Goal: Information Seeking & Learning: Learn about a topic

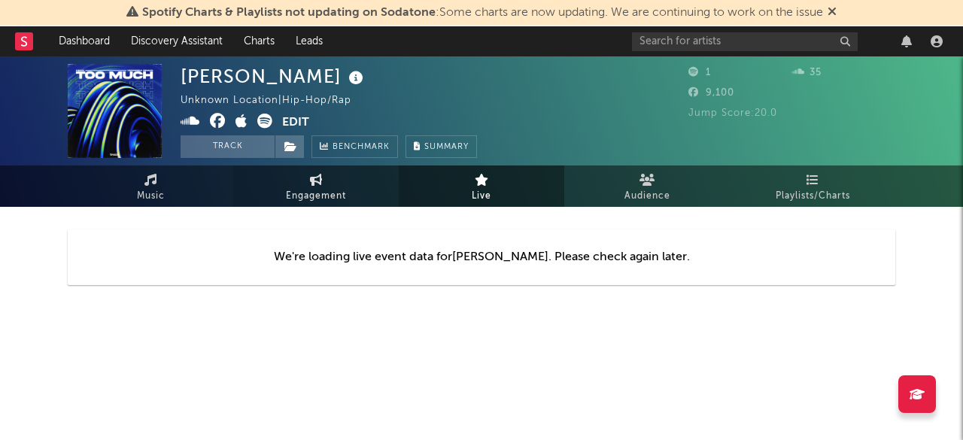
click at [337, 190] on span "Engagement" at bounding box center [316, 196] width 60 height 18
select select "1w"
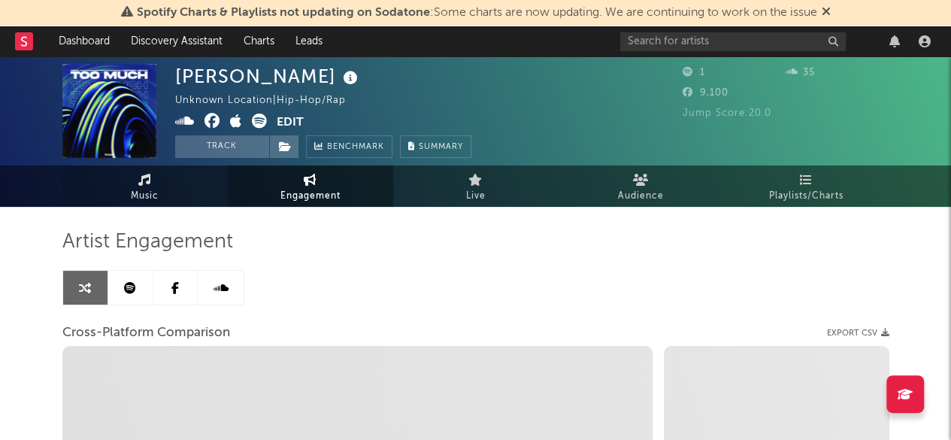
click at [173, 196] on link "Music" at bounding box center [144, 185] width 165 height 41
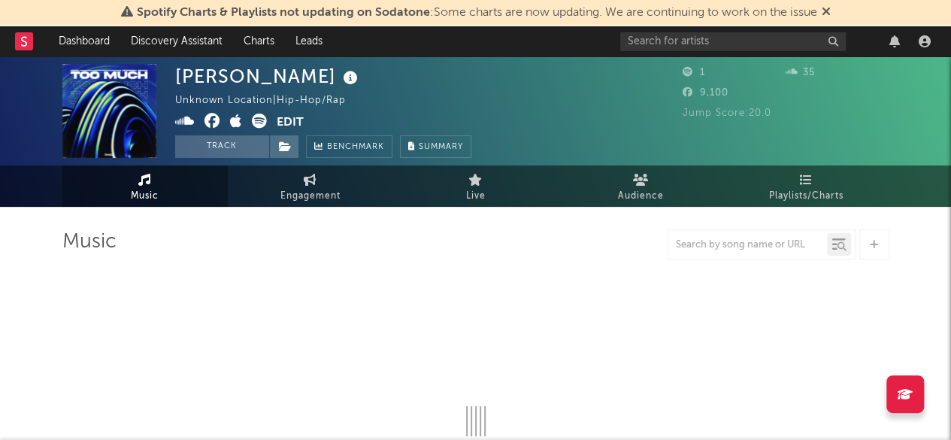
select select "1w"
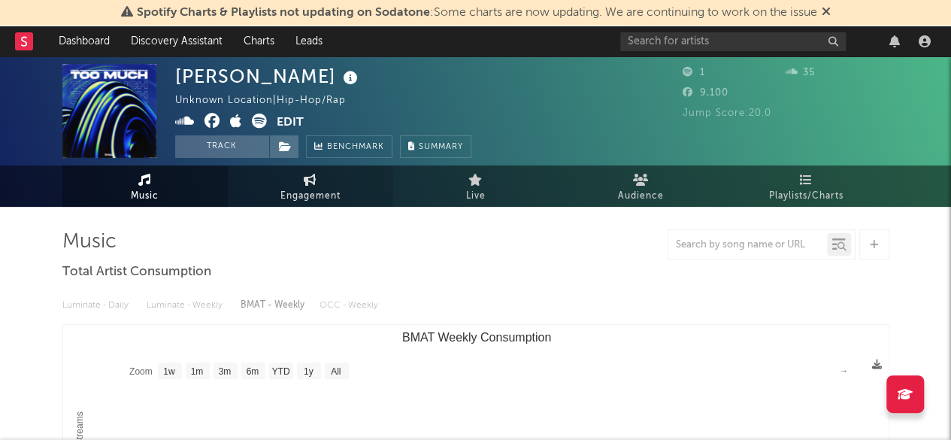
click at [297, 194] on span "Engagement" at bounding box center [311, 196] width 60 height 18
select select "1m"
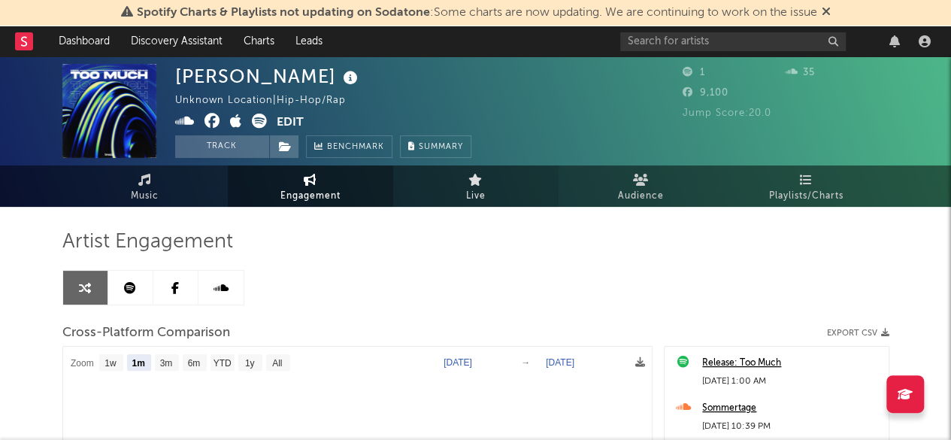
click at [441, 196] on link "Live" at bounding box center [475, 185] width 165 height 41
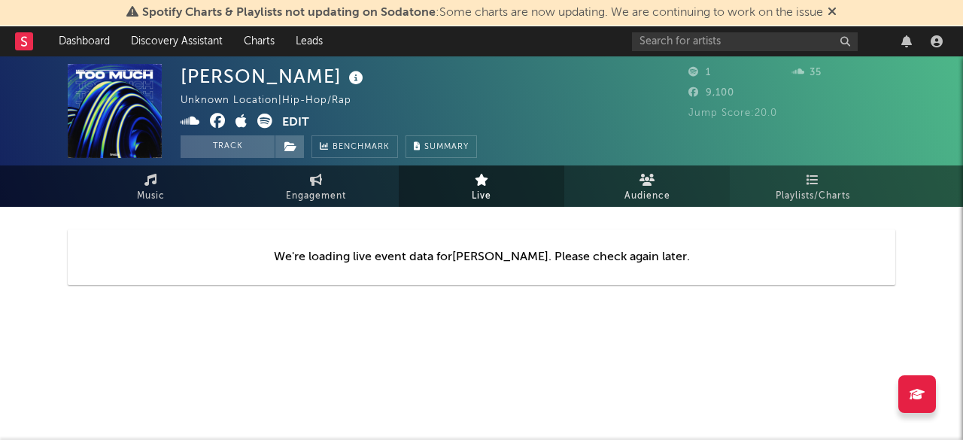
click at [633, 201] on span "Audience" at bounding box center [647, 196] width 46 height 18
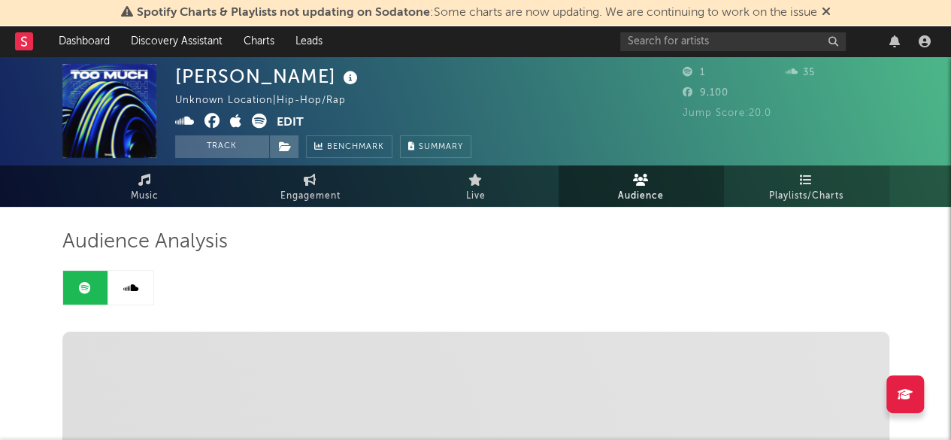
click at [781, 195] on span "Playlists/Charts" at bounding box center [806, 196] width 74 height 18
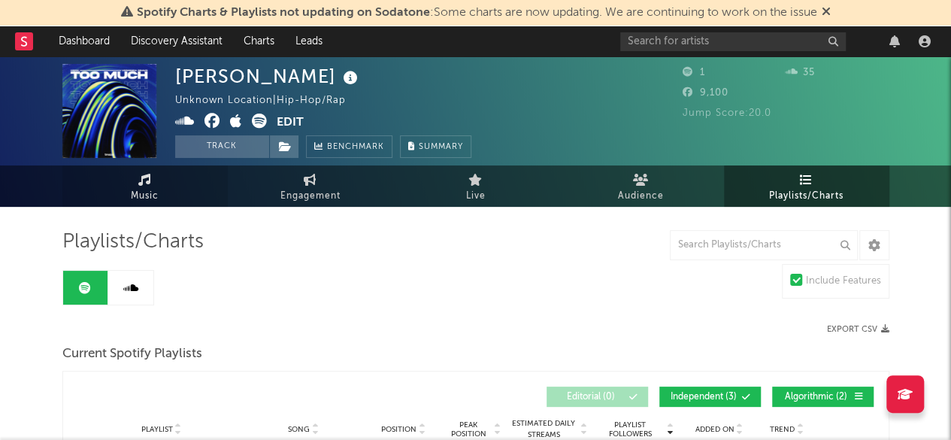
click at [164, 195] on link "Music" at bounding box center [144, 185] width 165 height 41
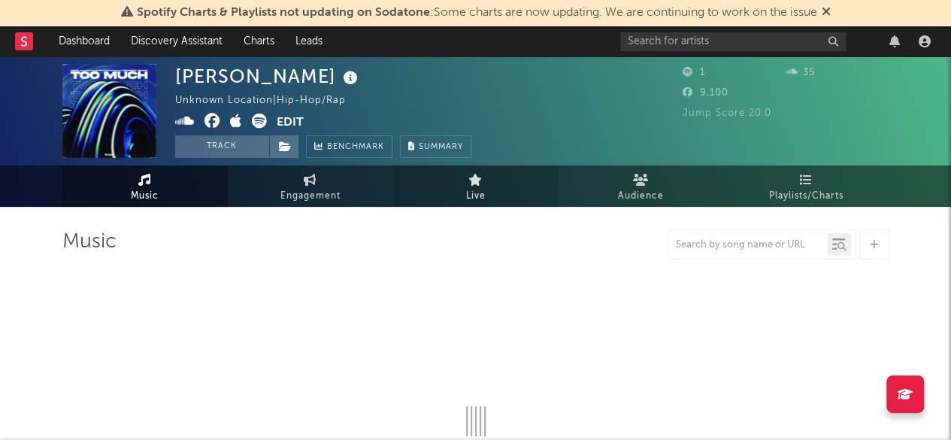
select select "1w"
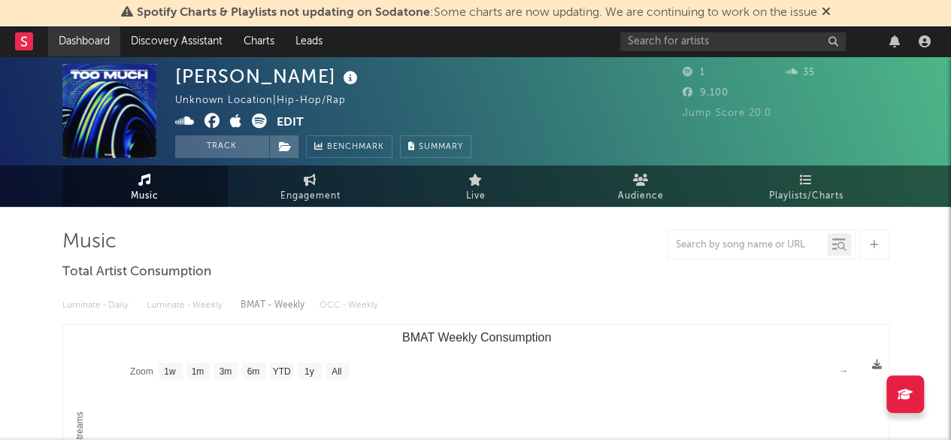
click at [93, 41] on link "Dashboard" at bounding box center [84, 41] width 72 height 30
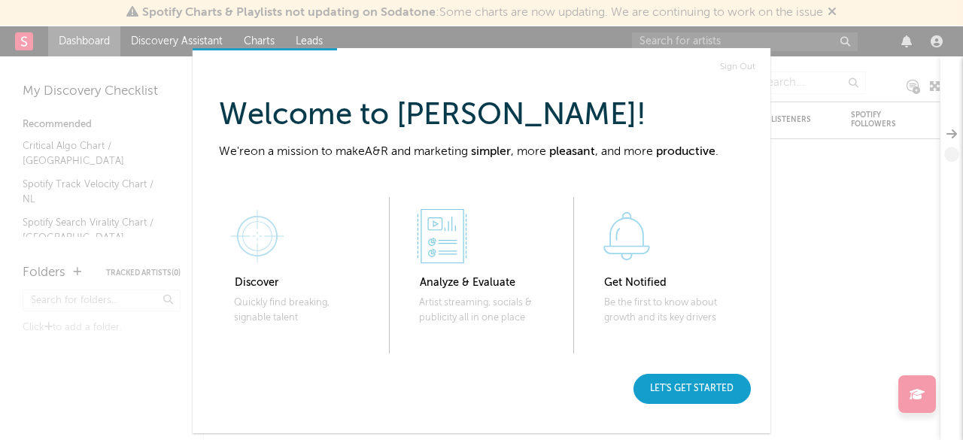
click at [684, 391] on div "Let's get started" at bounding box center [691, 389] width 117 height 30
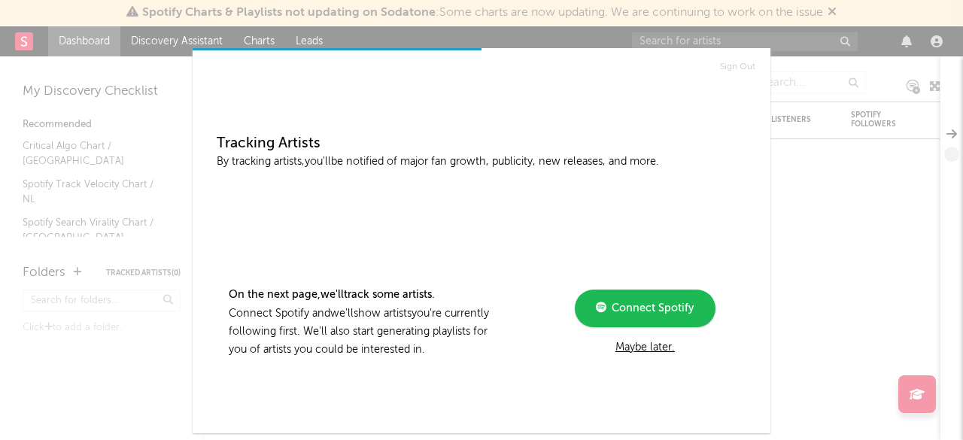
click at [651, 349] on div "Maybe later." at bounding box center [645, 347] width 202 height 18
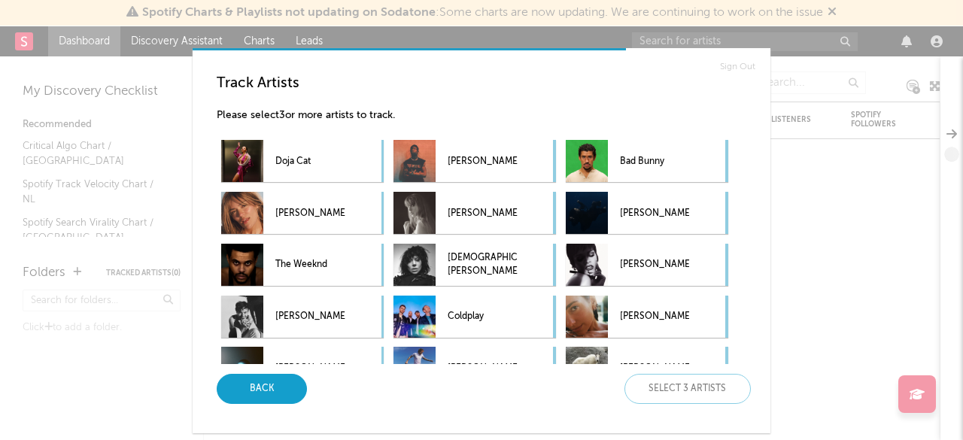
click at [265, 399] on div "Back" at bounding box center [262, 389] width 90 height 30
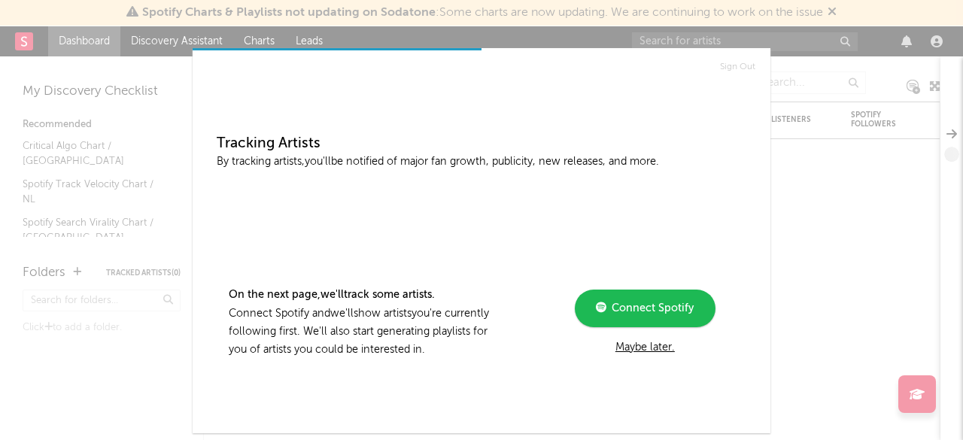
click at [641, 344] on div "Maybe later." at bounding box center [645, 347] width 202 height 18
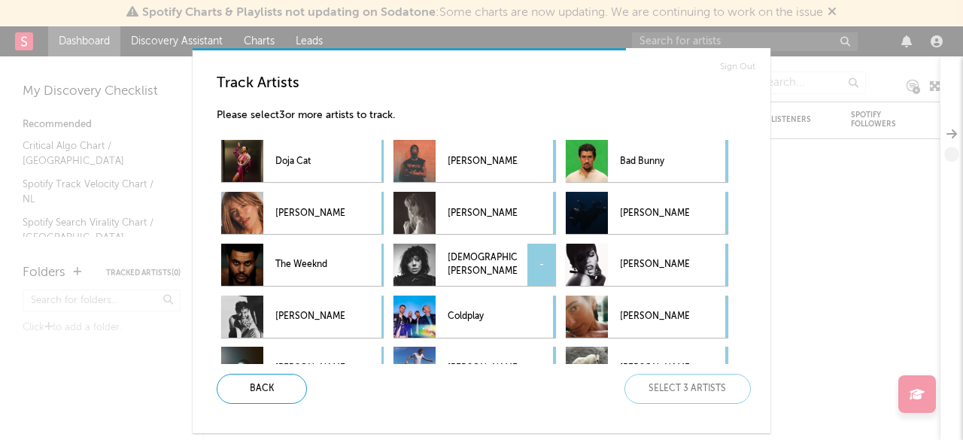
click at [471, 278] on p "Lady Gaga" at bounding box center [482, 265] width 69 height 34
click at [623, 173] on p "Bad Bunny" at bounding box center [654, 161] width 69 height 34
click at [292, 226] on p "KAROL G" at bounding box center [309, 213] width 69 height 34
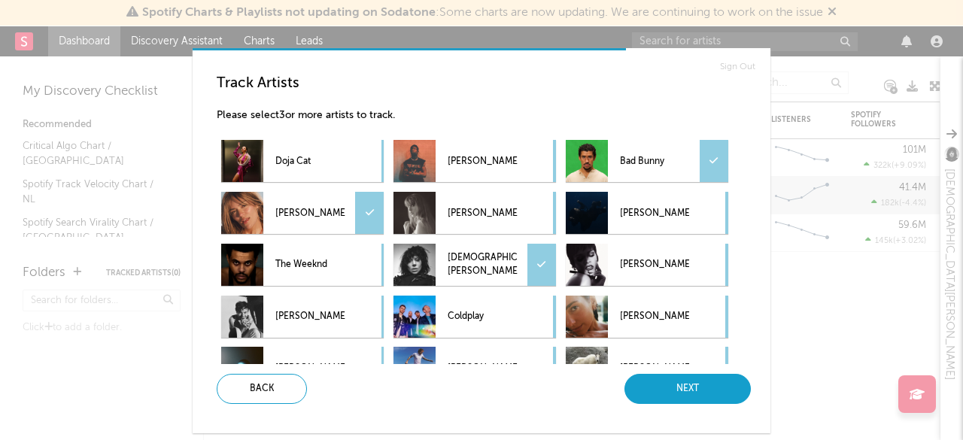
click at [678, 381] on div "Next" at bounding box center [687, 389] width 126 height 30
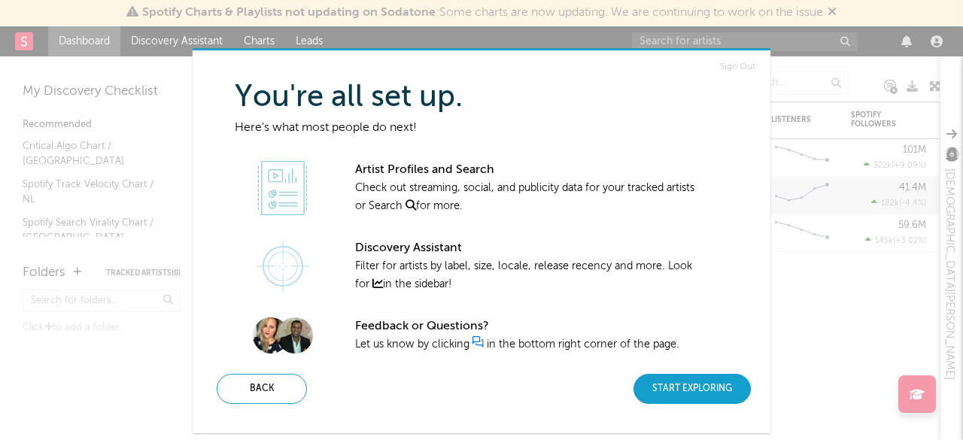
click at [651, 387] on div "Start Exploring" at bounding box center [691, 389] width 117 height 30
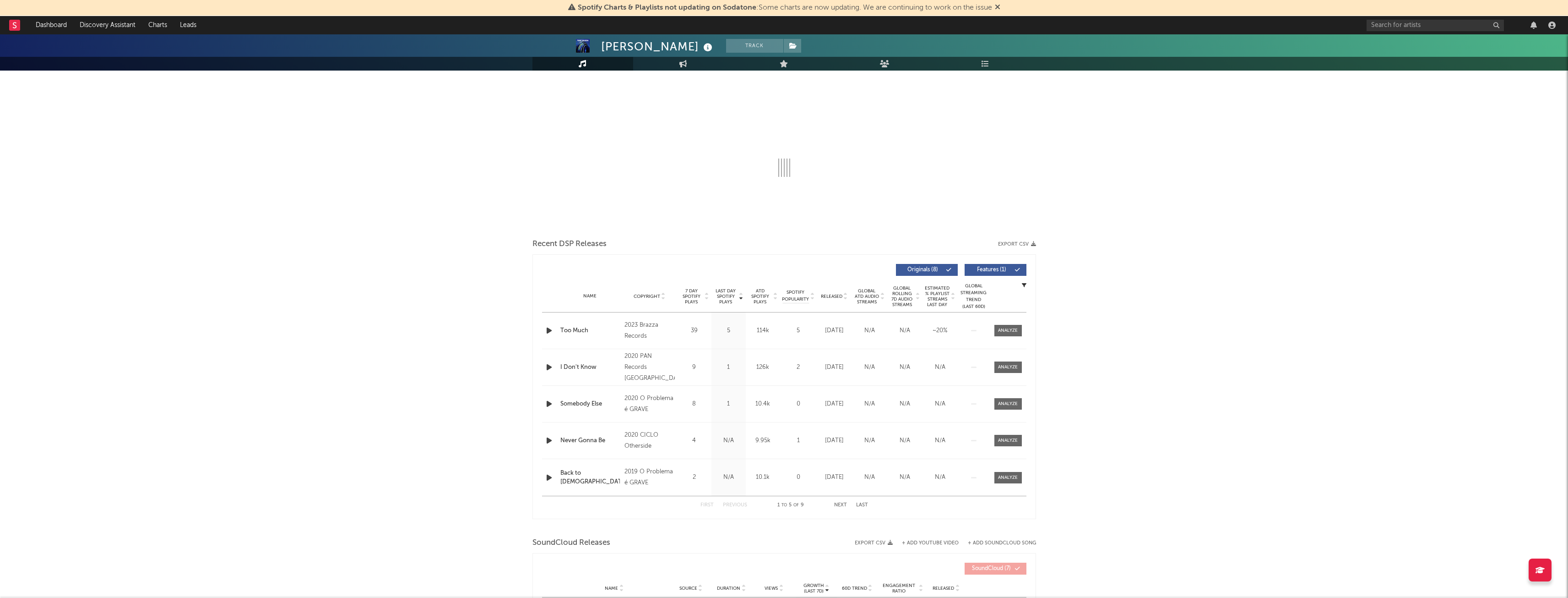
select select "1w"
